Goal: Check status: Check status

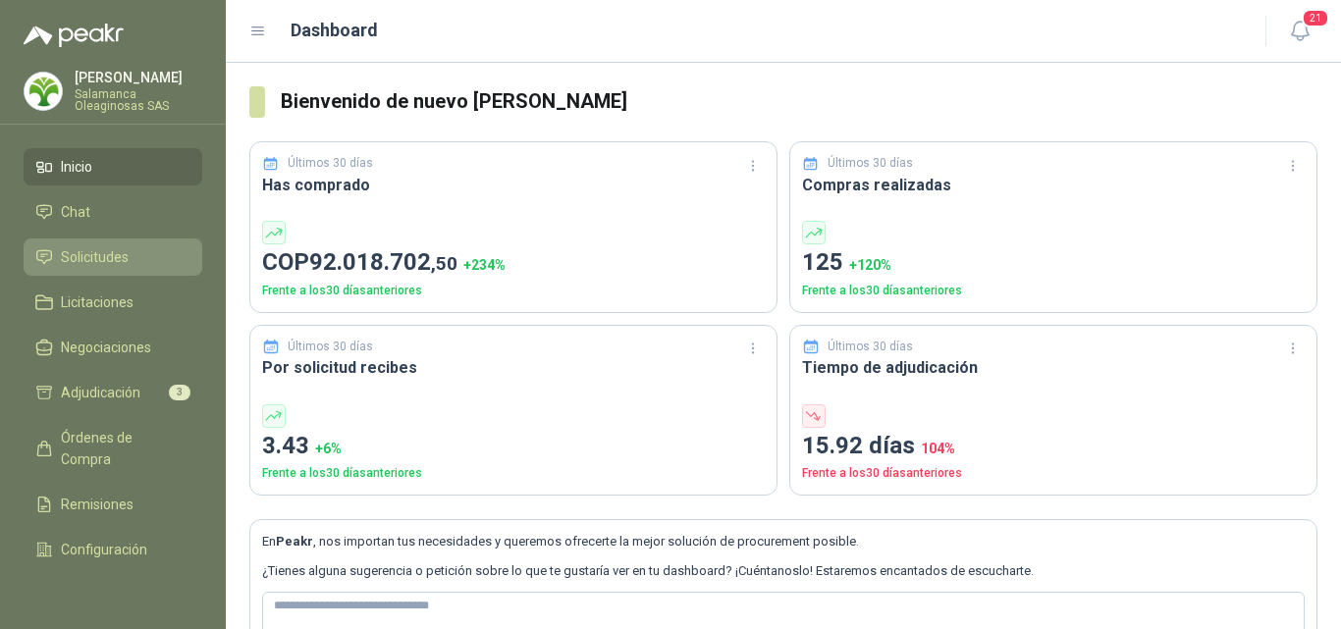
click at [141, 253] on li "Solicitudes" at bounding box center [112, 257] width 155 height 22
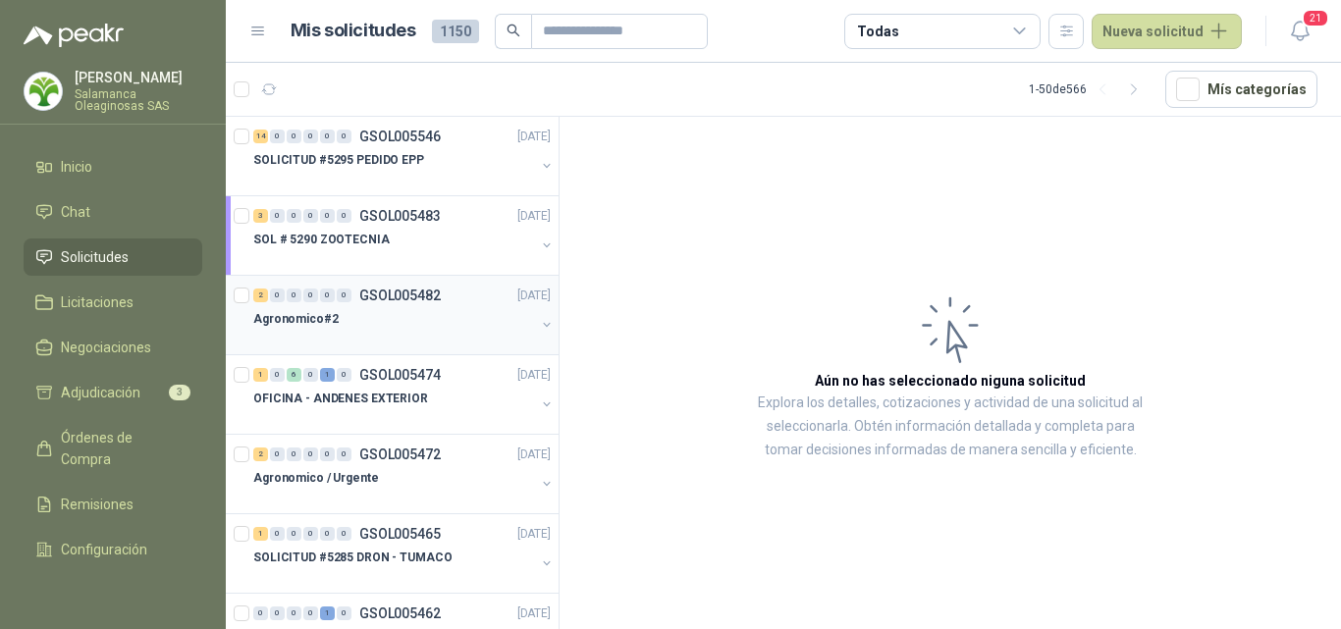
click at [431, 337] on div at bounding box center [394, 339] width 282 height 16
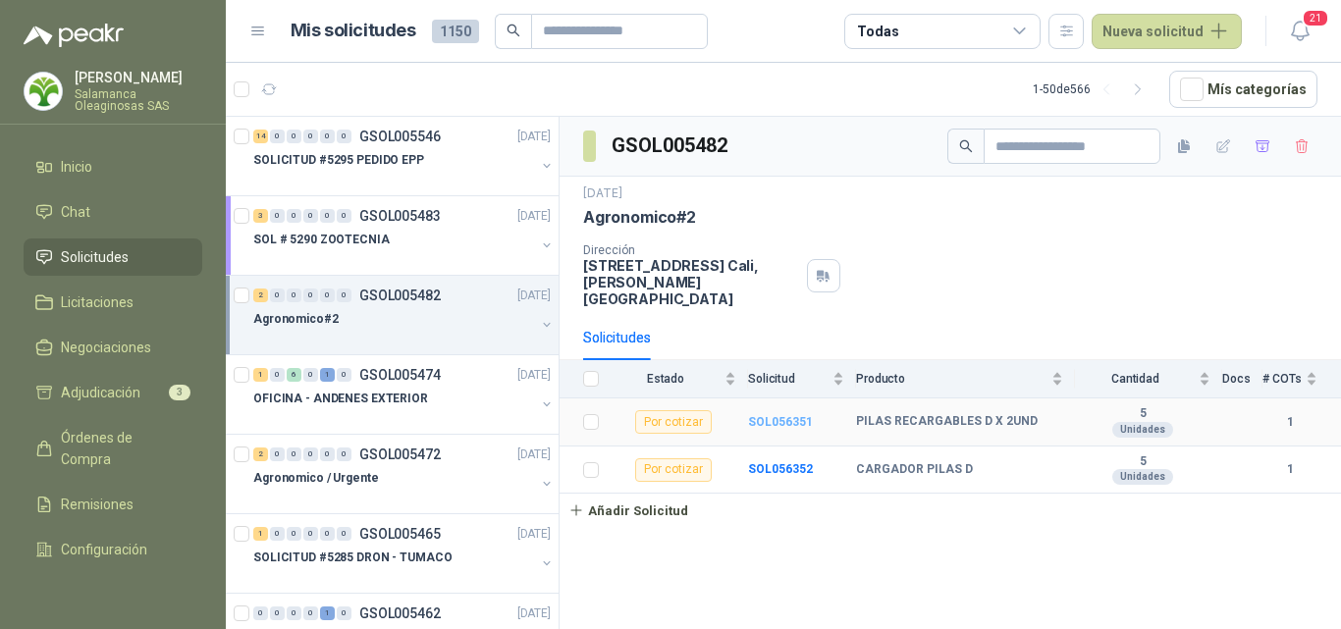
click at [770, 415] on b "SOL056351" at bounding box center [780, 422] width 65 height 14
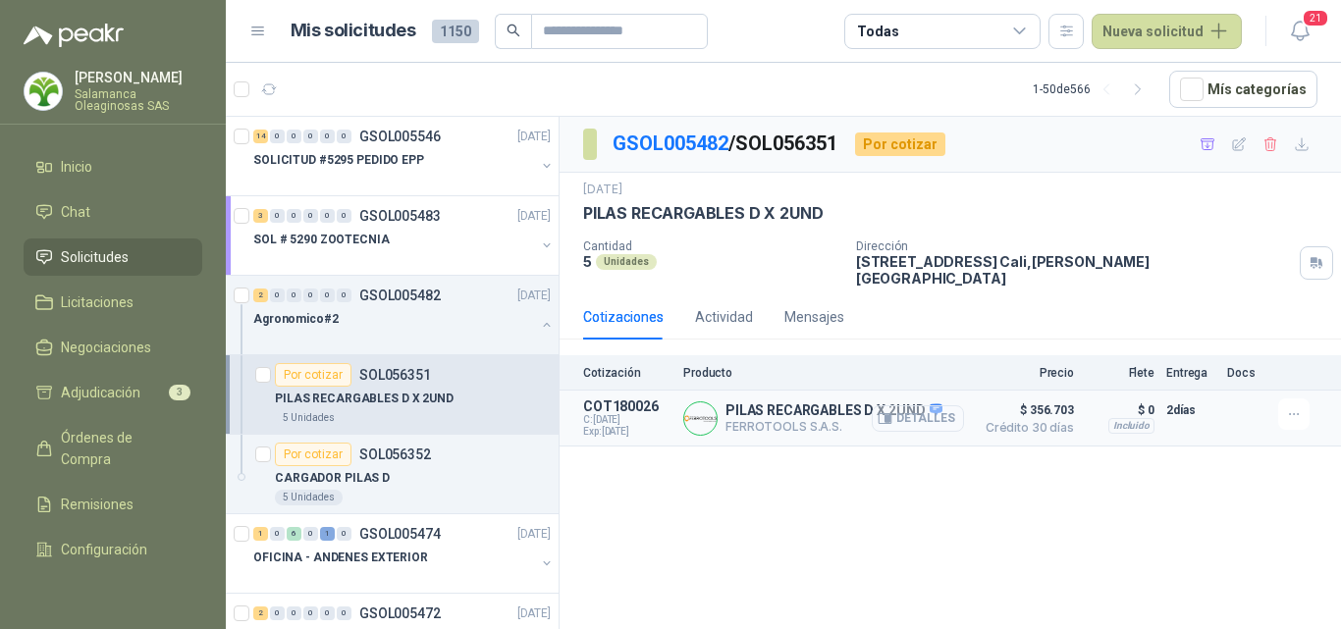
click at [911, 407] on button "Detalles" at bounding box center [918, 418] width 92 height 26
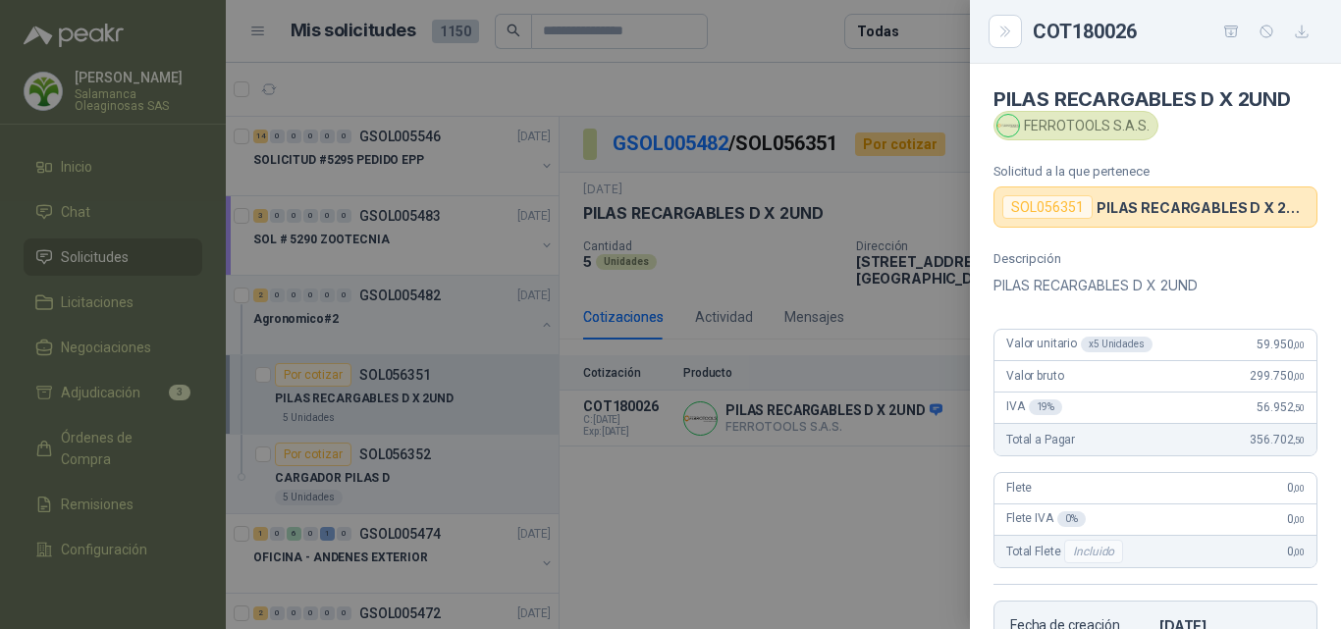
click at [314, 472] on div at bounding box center [670, 314] width 1341 height 629
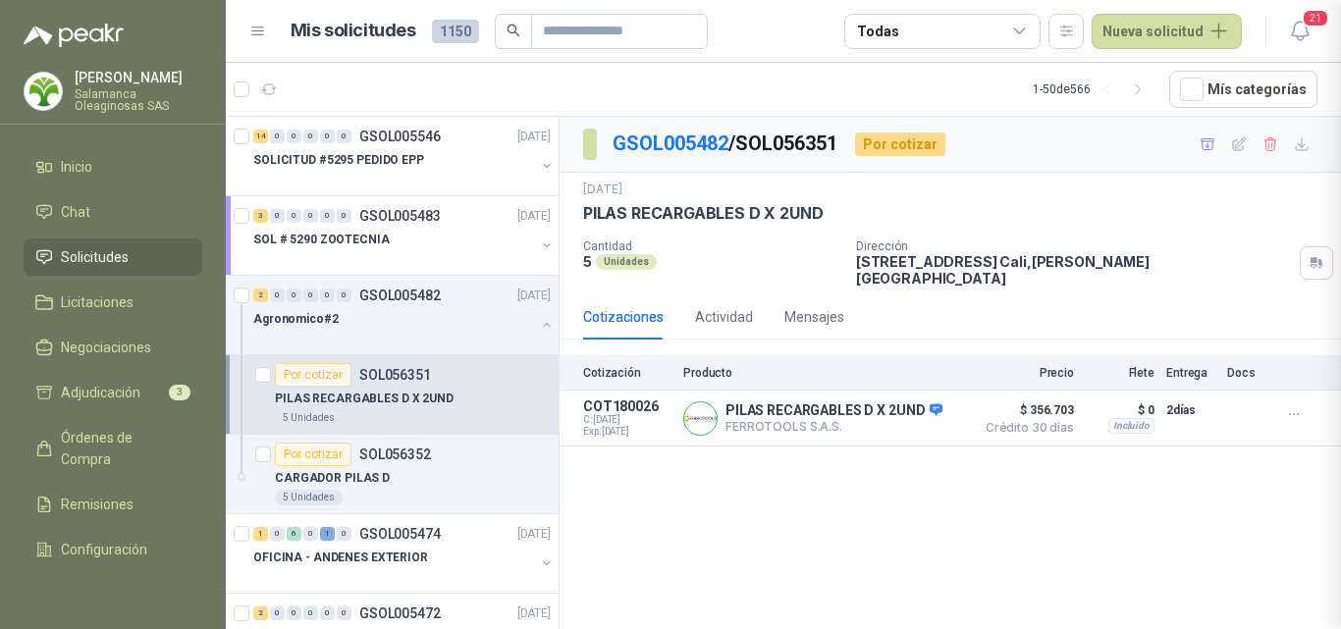
scroll to position [397, 0]
click at [426, 484] on div "CARGADOR PILAS D" at bounding box center [413, 478] width 276 height 24
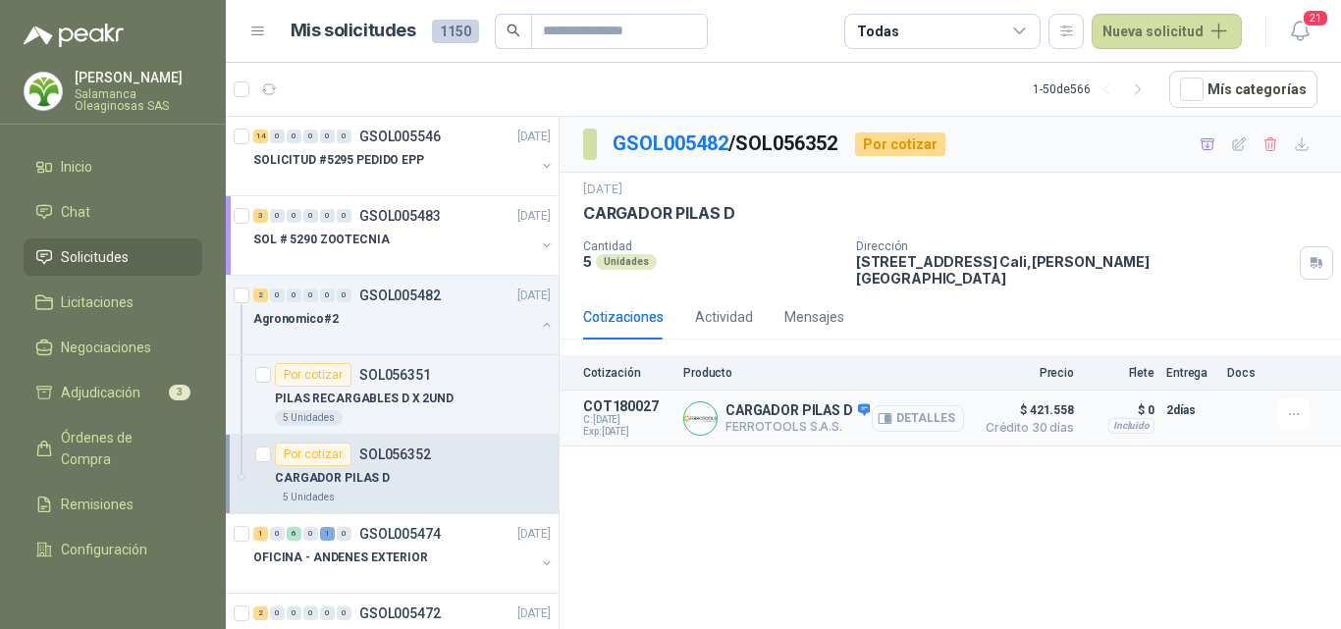
click at [892, 411] on icon "button" at bounding box center [884, 418] width 15 height 15
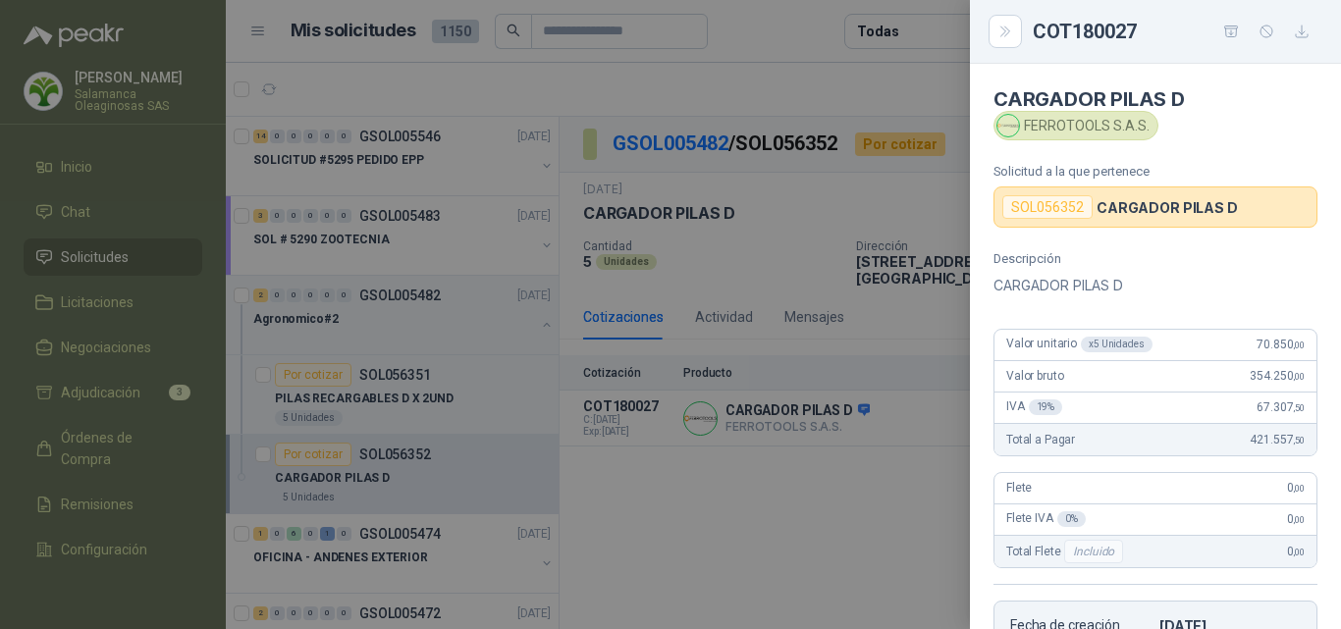
click at [812, 432] on div at bounding box center [670, 314] width 1341 height 629
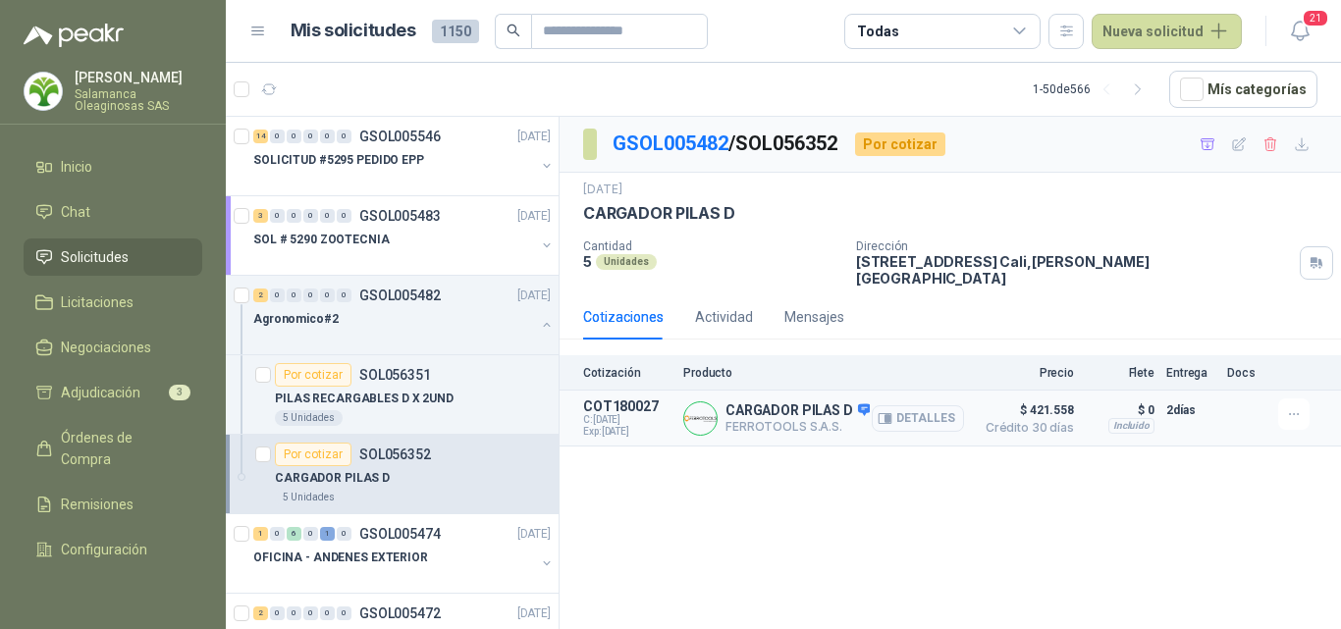
click at [911, 410] on button "Detalles" at bounding box center [918, 418] width 92 height 26
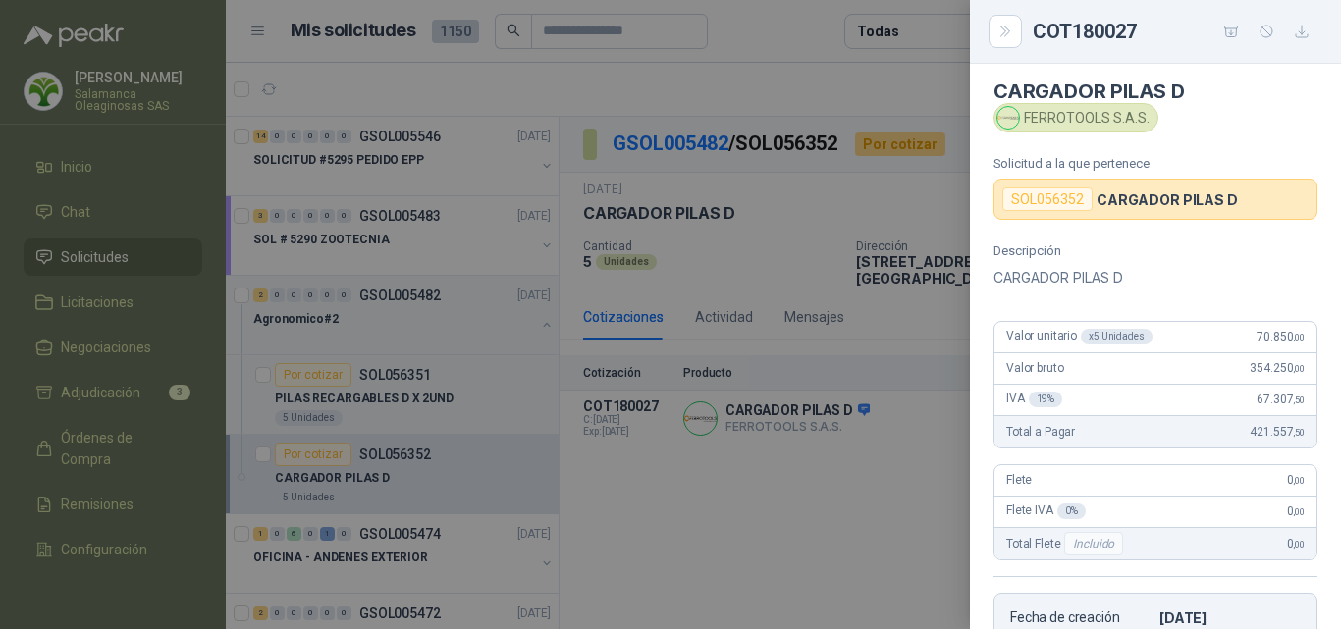
scroll to position [0, 0]
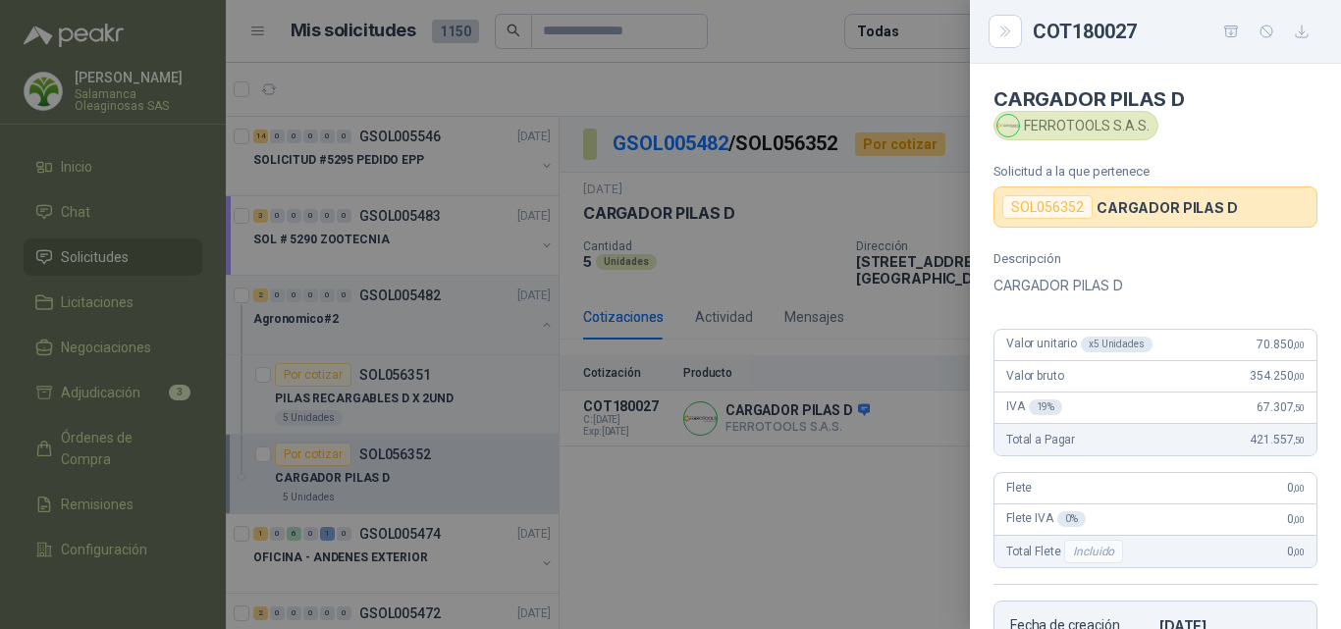
click at [117, 75] on div at bounding box center [670, 314] width 1341 height 629
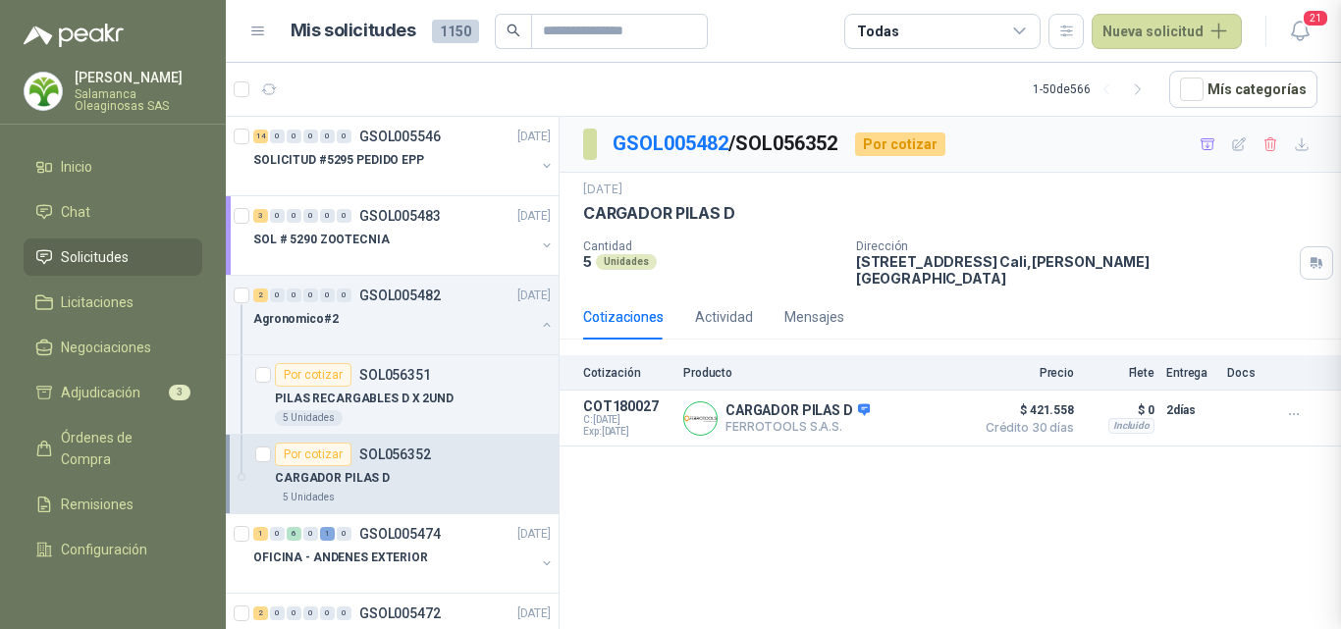
scroll to position [397, 0]
click at [139, 80] on p "[PERSON_NAME]" at bounding box center [139, 78] width 128 height 14
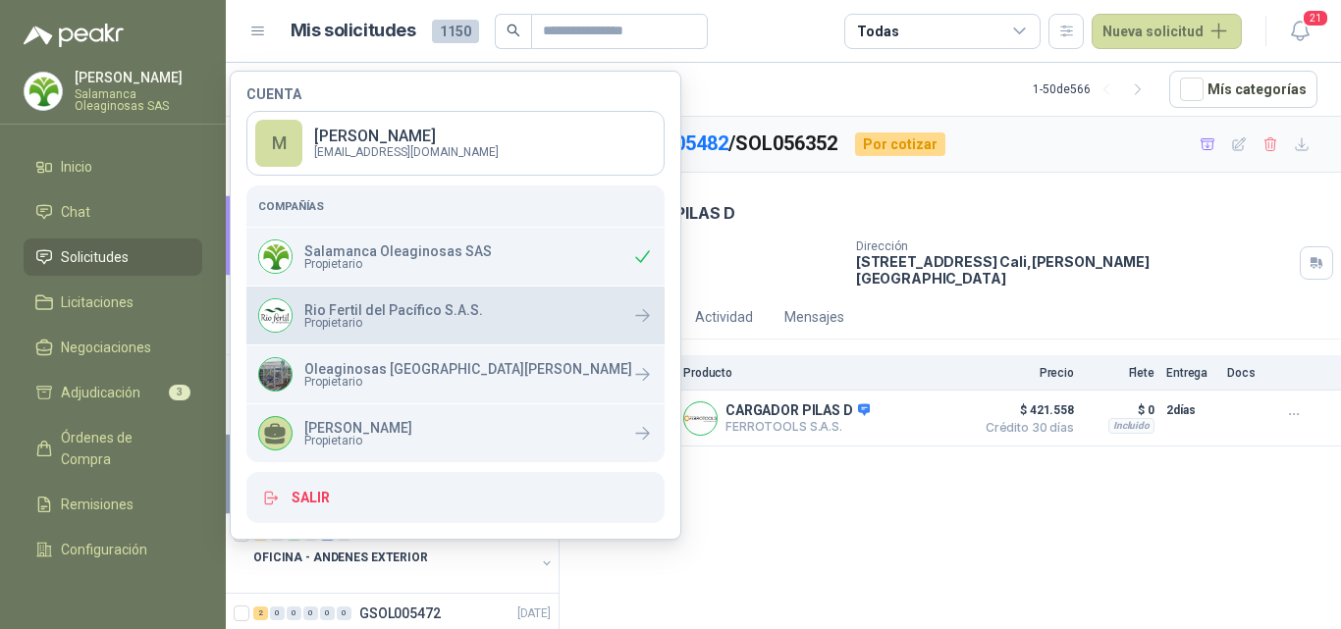
click at [384, 325] on span "Propietario" at bounding box center [393, 323] width 179 height 12
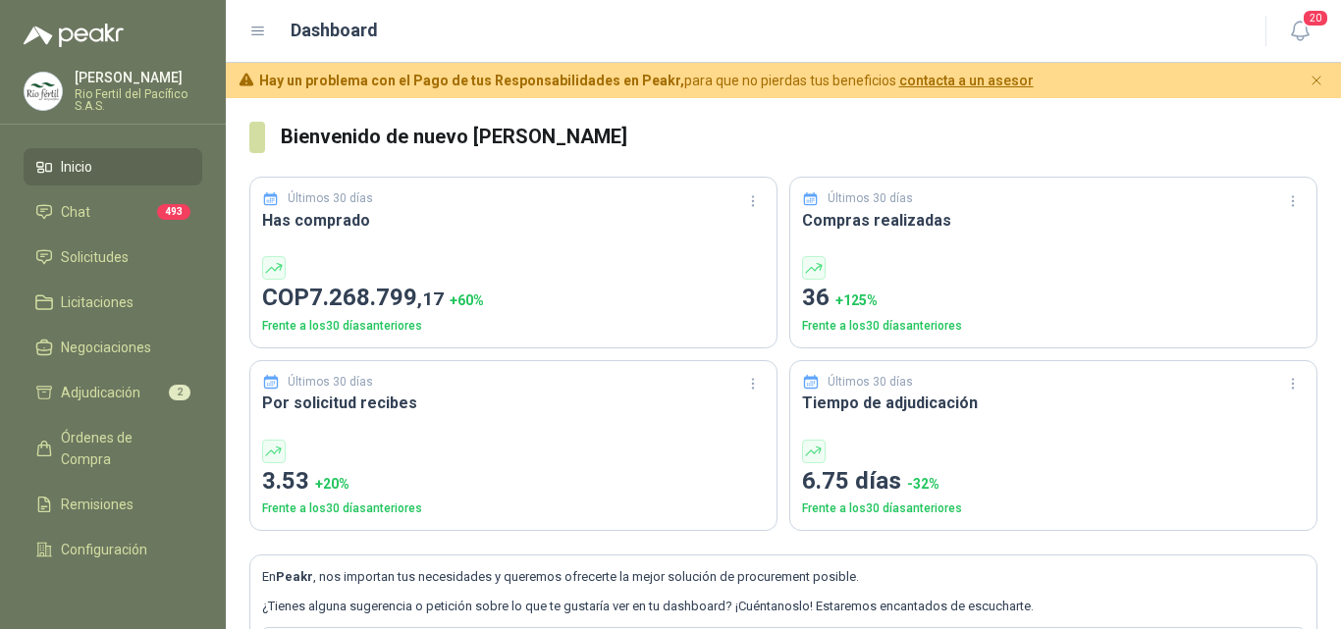
click at [123, 168] on li "Inicio" at bounding box center [112, 167] width 155 height 22
